Goal: Task Accomplishment & Management: Use online tool/utility

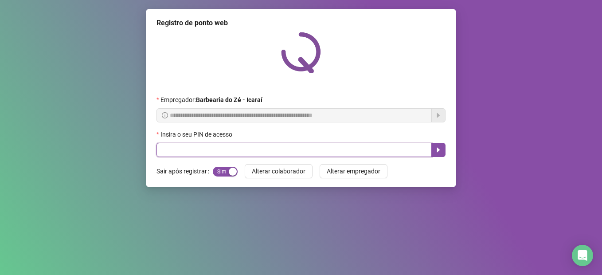
click at [197, 149] on input "text" at bounding box center [294, 150] width 275 height 14
type input "****"
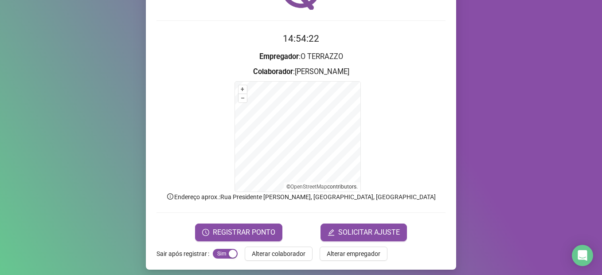
scroll to position [69, 0]
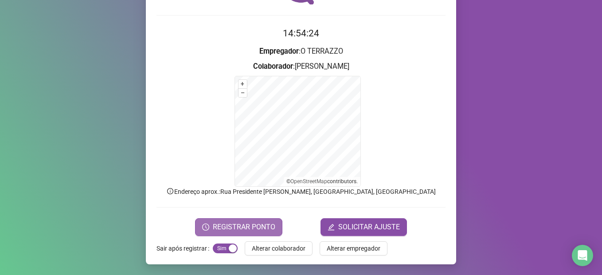
click at [231, 221] on button "REGISTRAR PONTO" at bounding box center [238, 227] width 87 height 18
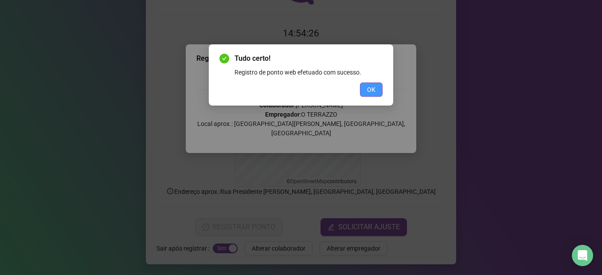
click at [376, 94] on button "OK" at bounding box center [371, 90] width 23 height 14
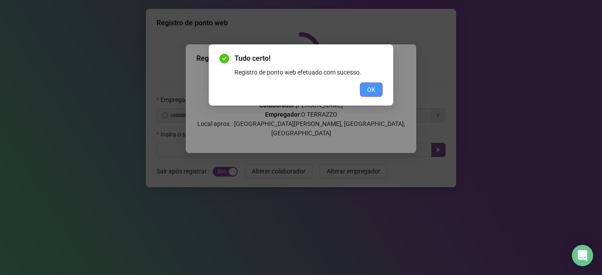
scroll to position [0, 0]
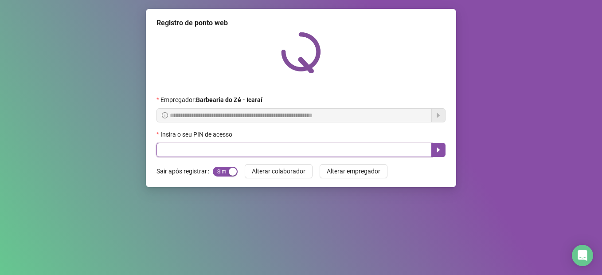
click at [230, 151] on input "text" at bounding box center [294, 150] width 275 height 14
type input "****"
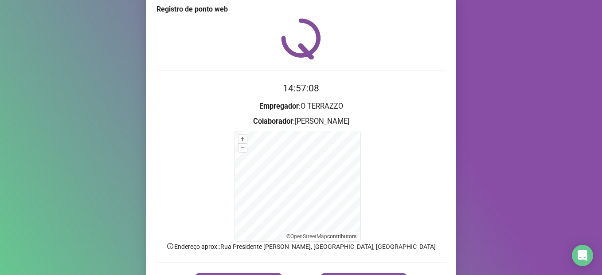
scroll to position [30, 0]
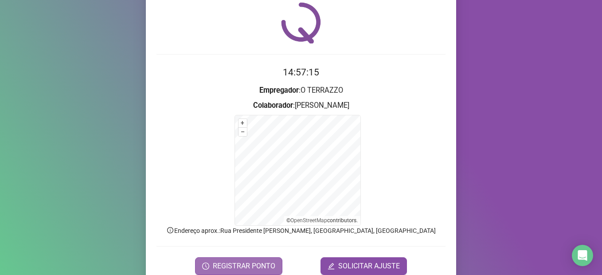
click at [257, 261] on span "REGISTRAR PONTO" at bounding box center [244, 266] width 63 height 11
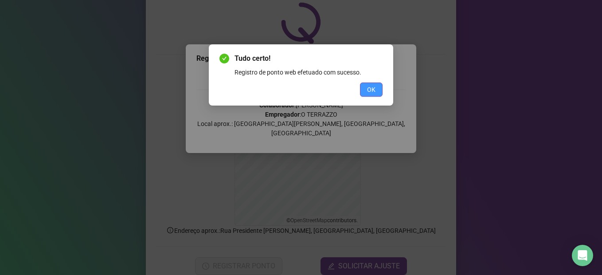
click at [365, 90] on button "OK" at bounding box center [371, 90] width 23 height 14
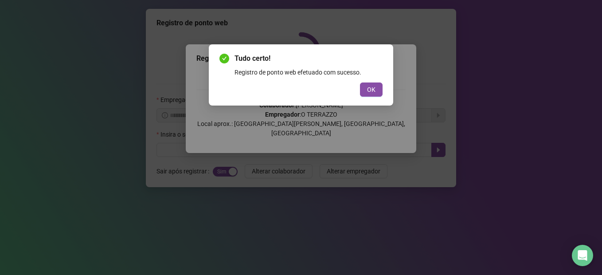
scroll to position [0, 0]
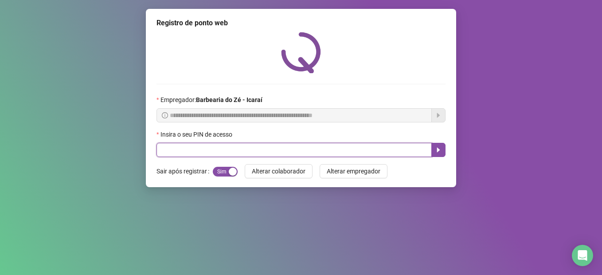
click at [195, 150] on input "text" at bounding box center [294, 150] width 275 height 14
type input "****"
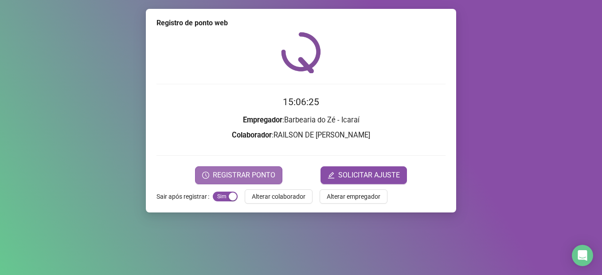
click at [253, 179] on span "REGISTRAR PONTO" at bounding box center [244, 175] width 63 height 11
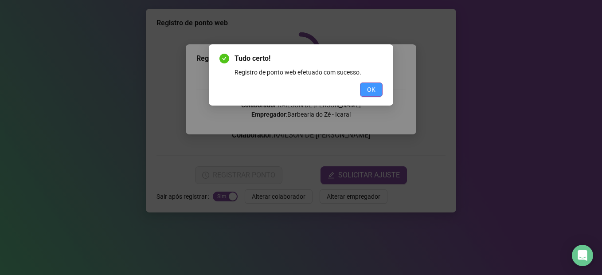
click at [371, 85] on span "OK" at bounding box center [371, 90] width 8 height 10
